Goal: Use online tool/utility

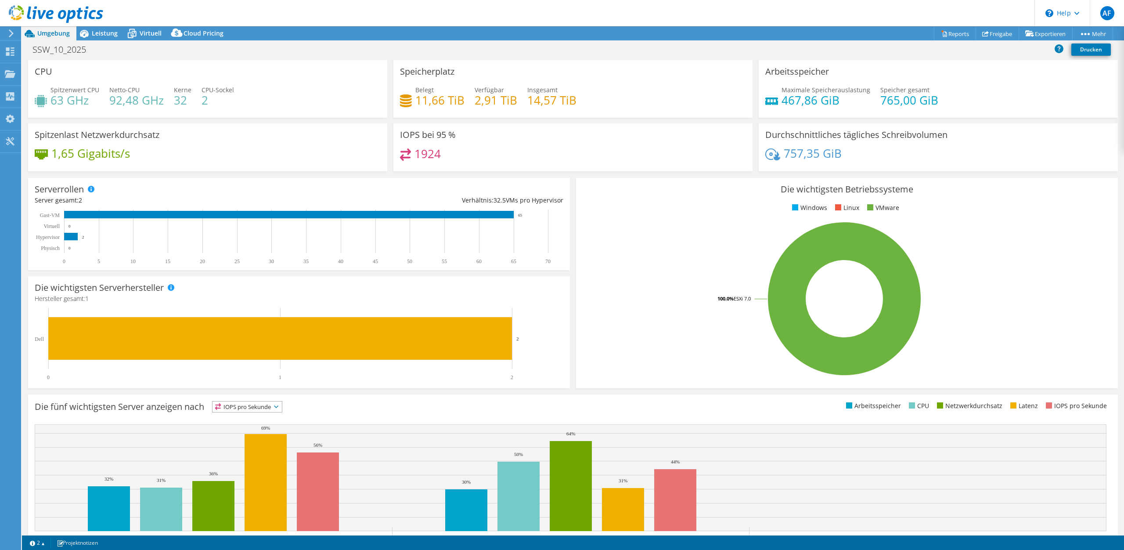
select select "EUFrankfurt"
select select "EUR"
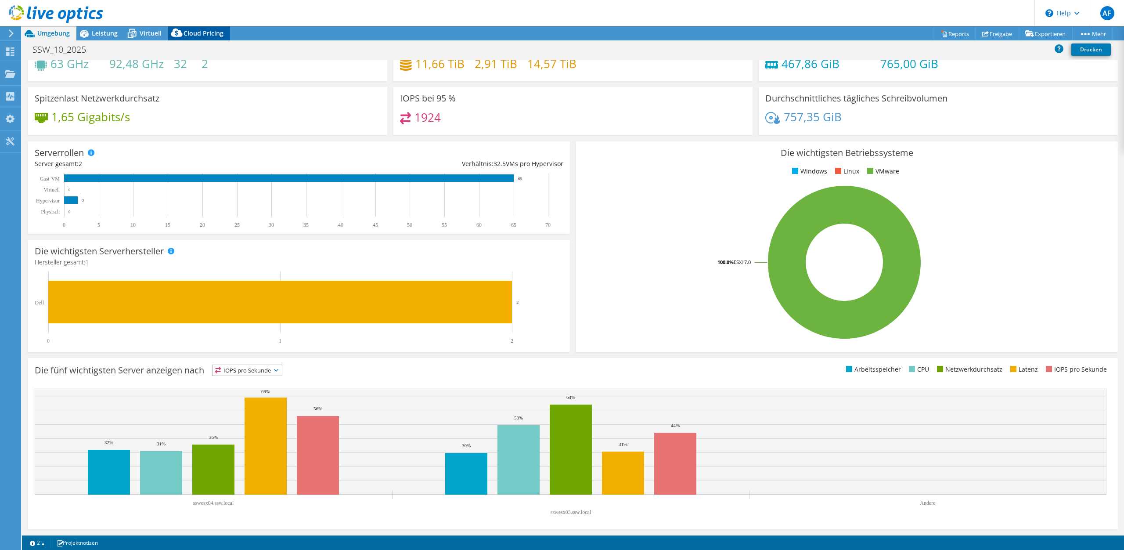
click at [206, 34] on span "Cloud Pricing" at bounding box center [204, 33] width 40 height 8
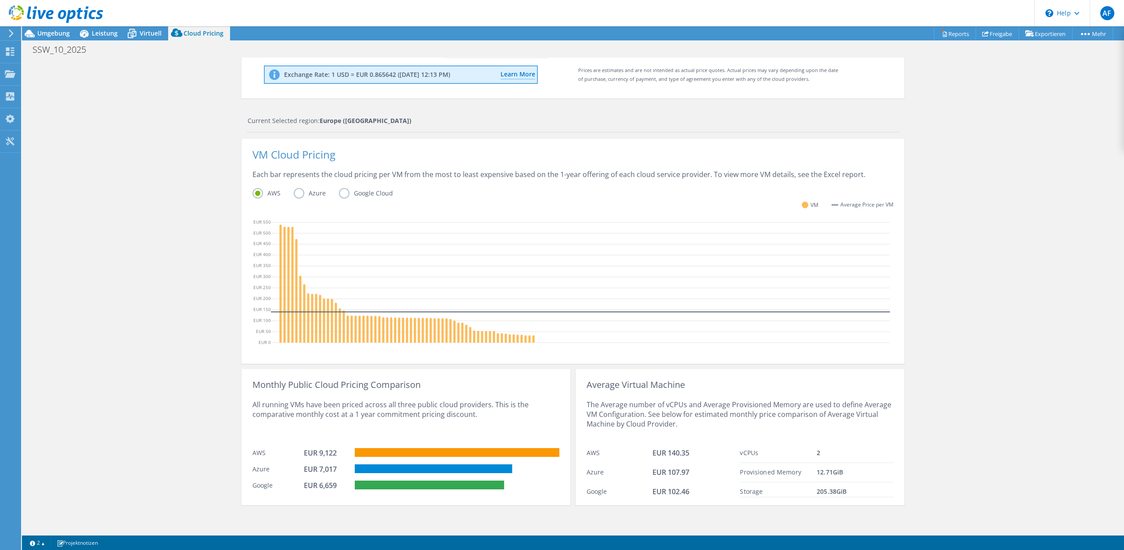
scroll to position [0, 0]
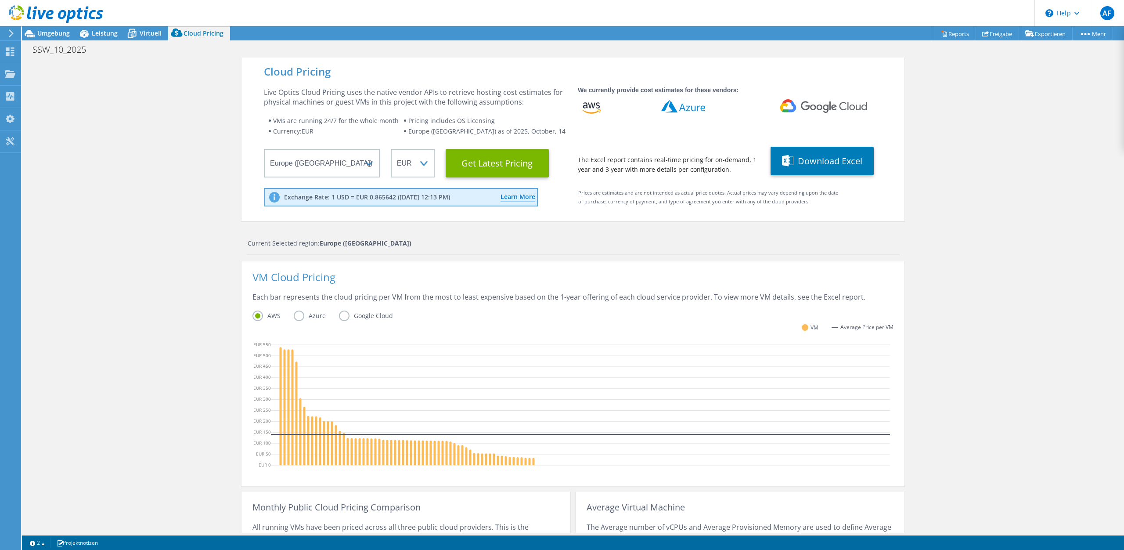
click at [144, 26] on header "AF Endbenutzer Alexander Forstinger alexander.forstinger@ssw.co.at Schneider So…" at bounding box center [562, 13] width 1124 height 26
click at [144, 26] on div "AF Endbenutzer Alexander Forstinger alexander.forstinger@ssw.co.at Schneider So…" at bounding box center [562, 275] width 1124 height 550
click at [145, 33] on span "Virtuell" at bounding box center [151, 33] width 22 height 8
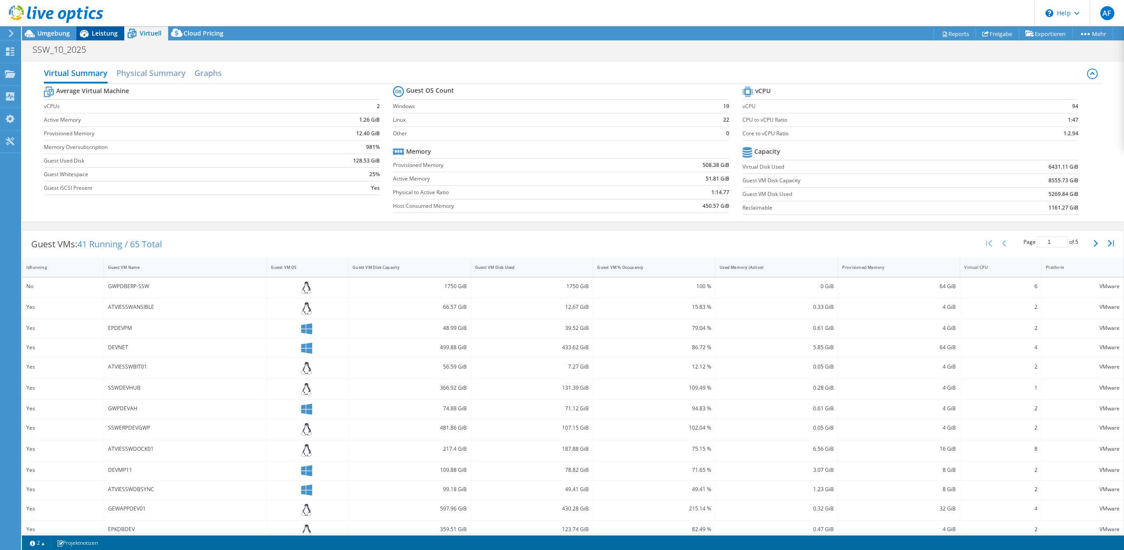
click at [108, 38] on div "Leistung" at bounding box center [100, 33] width 48 height 14
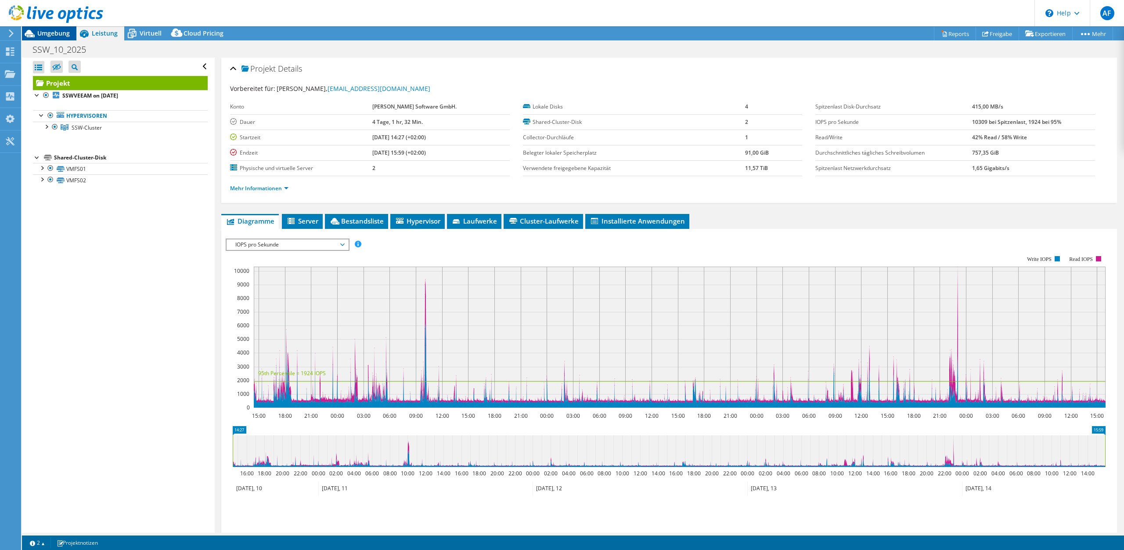
click at [63, 37] on span "Umgebung" at bounding box center [53, 33] width 33 height 8
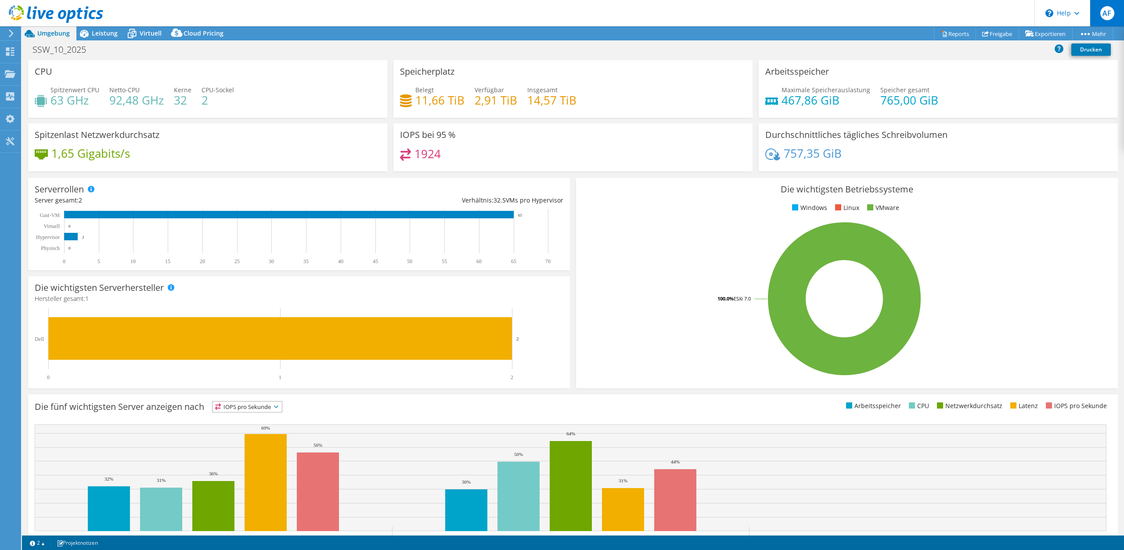
click at [1111, 11] on span "AF" at bounding box center [1108, 13] width 14 height 14
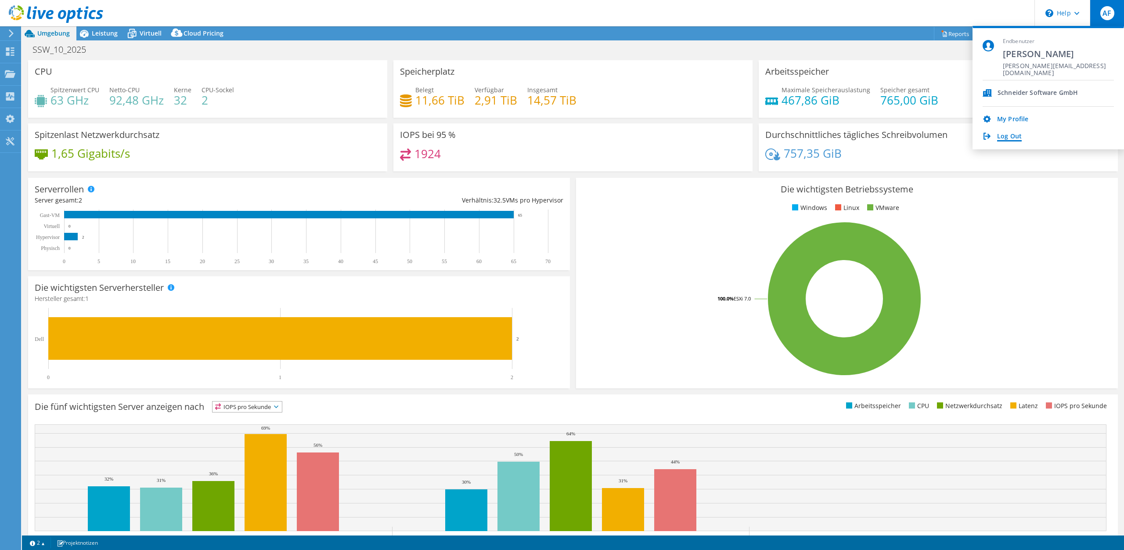
click at [1015, 138] on link "Log Out" at bounding box center [1009, 137] width 25 height 8
